Goal: Navigation & Orientation: Go to known website

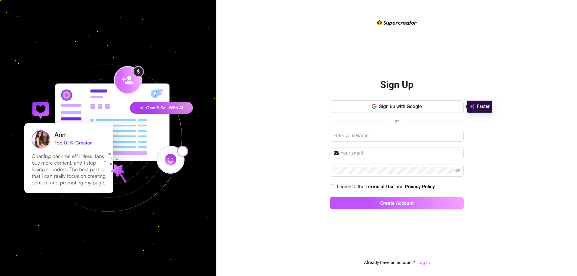
click at [424, 262] on link "Log In" at bounding box center [424, 262] width 12 height 5
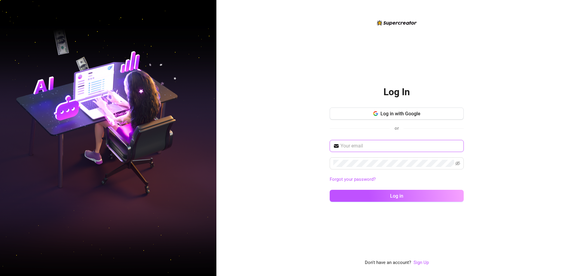
click at [382, 145] on input "text" at bounding box center [401, 146] width 120 height 7
type input "[EMAIL_ADDRESS][DOMAIN_NAME]"
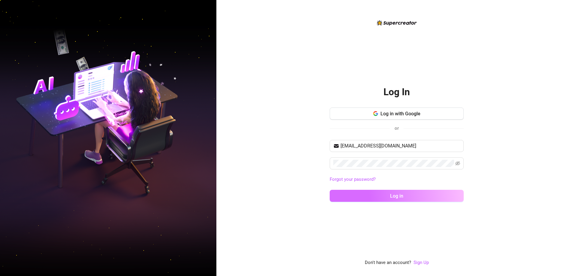
click at [380, 193] on button "Log in" at bounding box center [397, 196] width 134 height 12
